Goal: Task Accomplishment & Management: Manage account settings

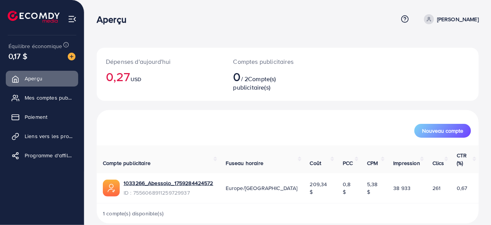
click at [45, 15] on img at bounding box center [34, 17] width 52 height 12
click at [73, 20] on img at bounding box center [72, 19] width 9 height 9
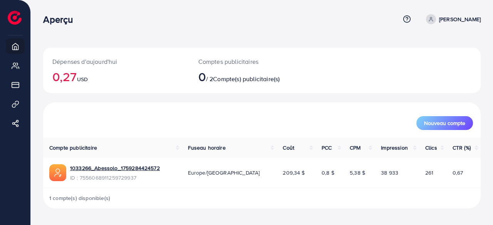
click at [434, 17] on icon at bounding box center [430, 19] width 5 height 5
click at [423, 45] on link "Profil" at bounding box center [443, 45] width 73 height 17
select select "******"
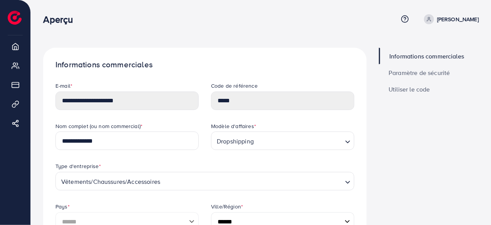
click at [427, 71] on font "Paramètre de sécurité" at bounding box center [419, 73] width 61 height 8
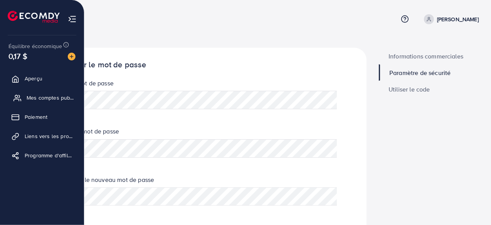
click at [38, 96] on font "Mes comptes publicitaires" at bounding box center [59, 98] width 64 height 8
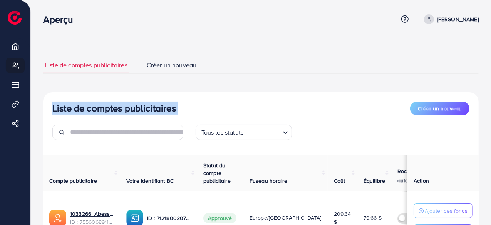
drag, startPoint x: 491, startPoint y: 64, endPoint x: 492, endPoint y: 101, distance: 36.2
click at [491, 101] on html "Aperçu Centre d'aide Contacter le support Terme et politique À propos de nous […" at bounding box center [245, 112] width 491 height 225
click at [362, 111] on div "Liste de comptes publicitaires Créer un nouveau" at bounding box center [260, 109] width 417 height 14
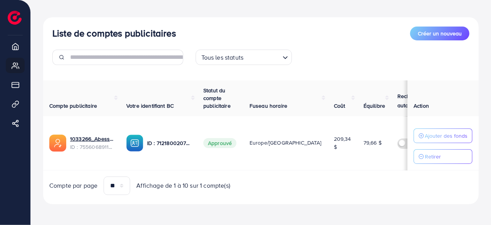
scroll to position [76, 0]
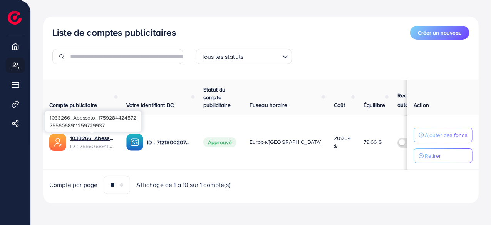
drag, startPoint x: 108, startPoint y: 124, endPoint x: 47, endPoint y: 119, distance: 61.4
click at [47, 119] on div "1033266_Abessolo_1759284424572 7556068911259729937" at bounding box center [93, 121] width 96 height 20
copy div "1033266_Abessolo_1759284424572 7556068911259729937"
